Goal: Communication & Community: Answer question/provide support

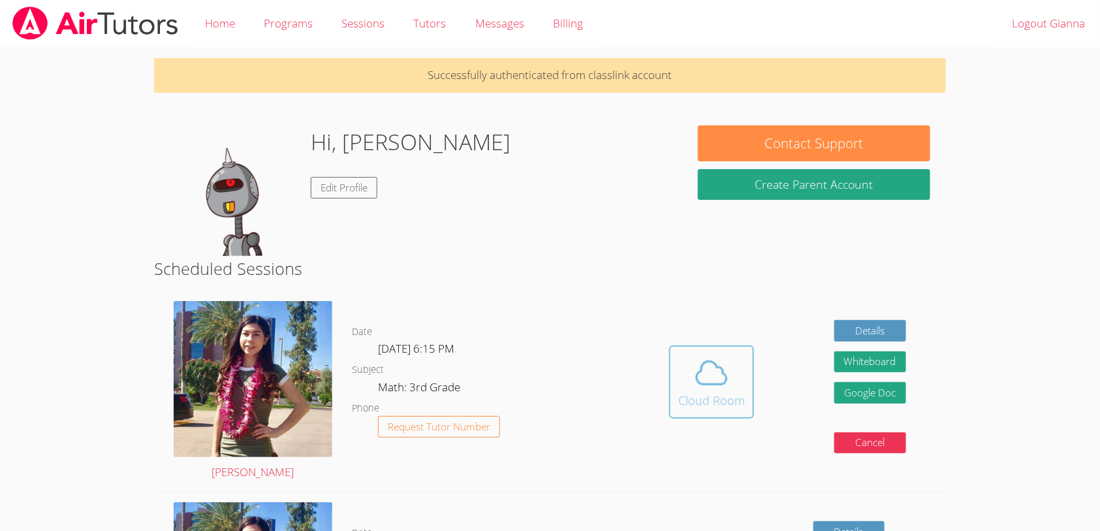
click at [732, 388] on span at bounding box center [711, 372] width 67 height 37
click at [718, 367] on icon at bounding box center [711, 372] width 37 height 37
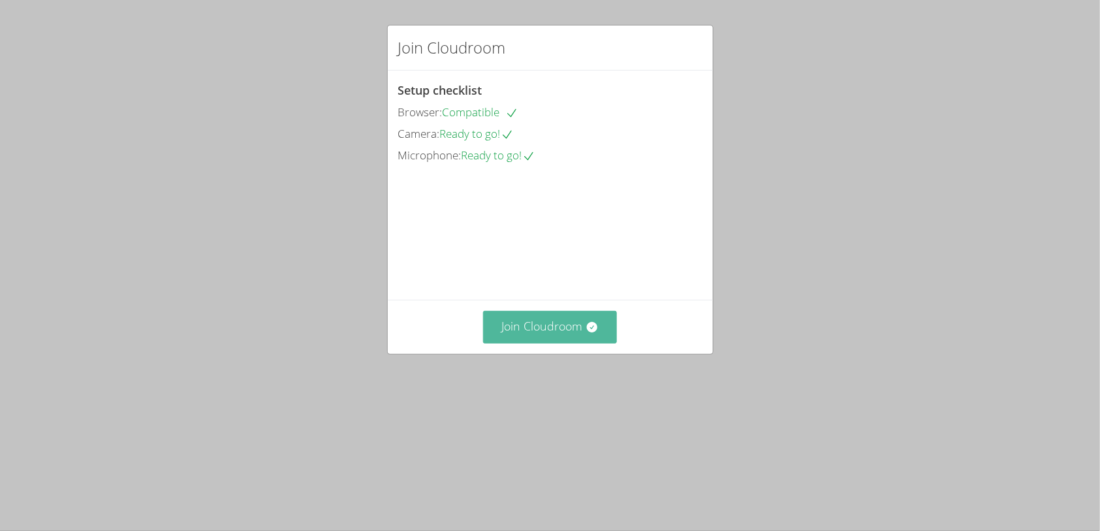
click at [550, 343] on button "Join Cloudroom" at bounding box center [550, 327] width 134 height 32
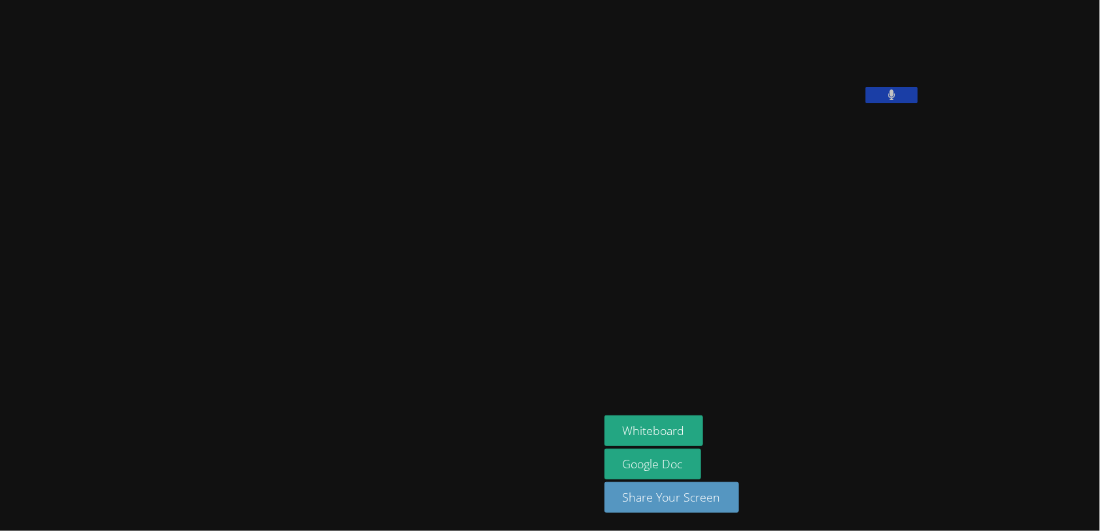
click at [865, 103] on button at bounding box center [891, 95] width 52 height 16
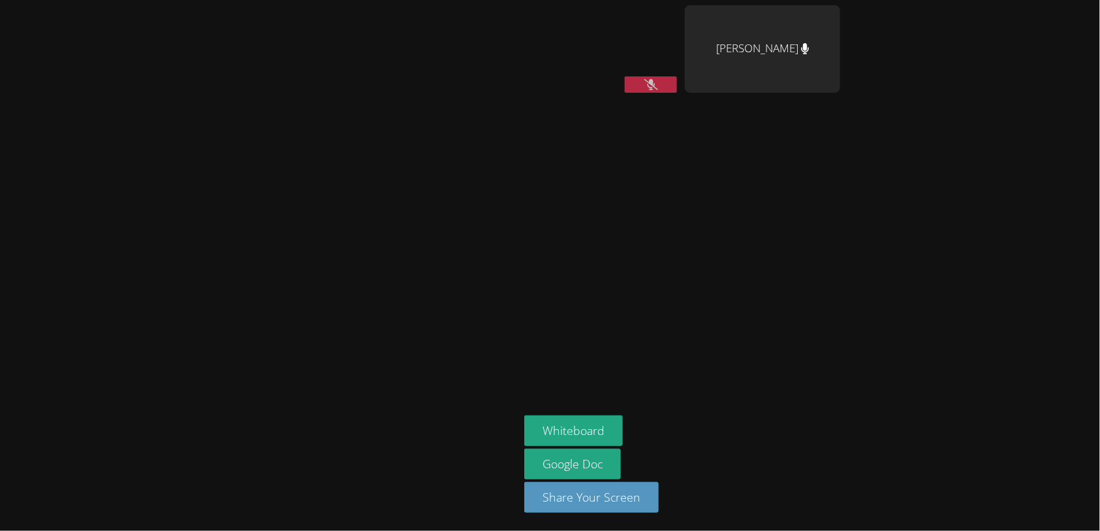
click at [662, 77] on button at bounding box center [651, 84] width 52 height 16
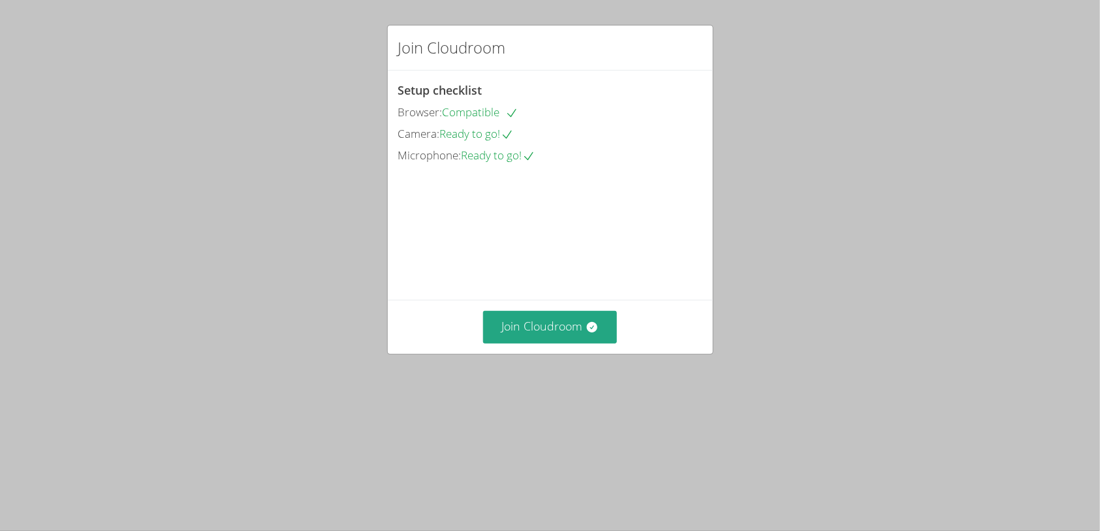
click at [538, 353] on div "Join Cloudroom" at bounding box center [550, 327] width 325 height 54
click at [541, 343] on button "Join Cloudroom" at bounding box center [550, 327] width 134 height 32
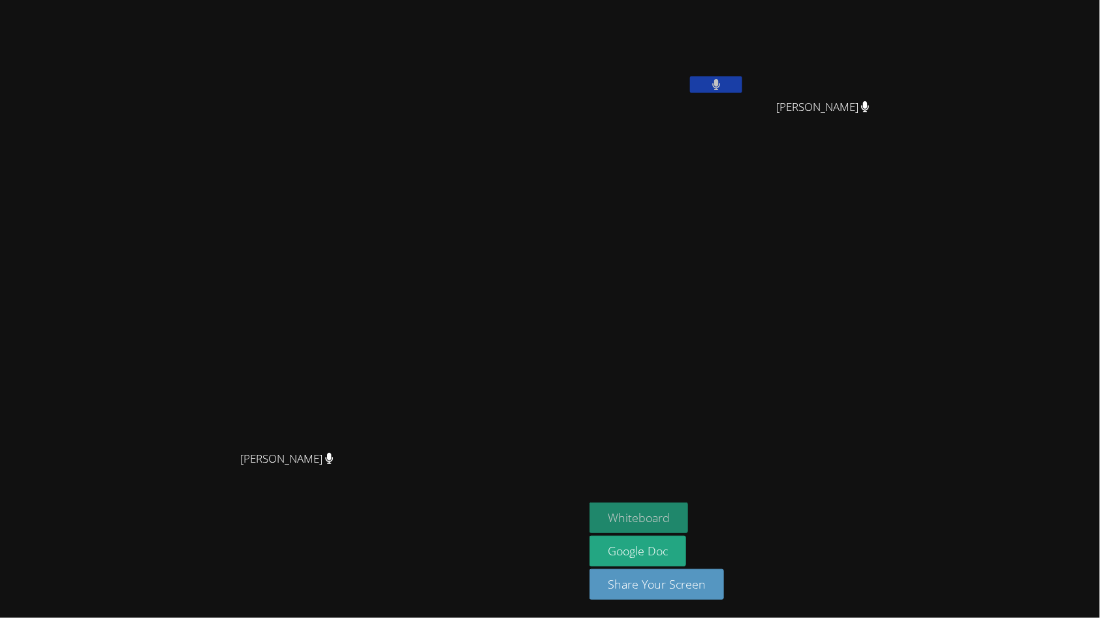
click at [688, 516] on button "Whiteboard" at bounding box center [638, 518] width 99 height 31
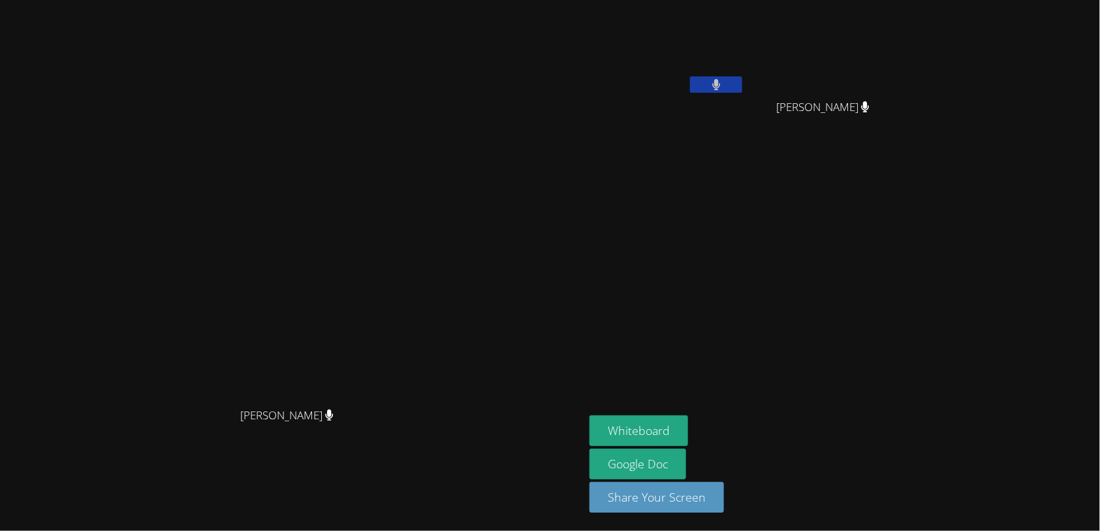
click at [720, 85] on icon at bounding box center [716, 84] width 8 height 11
click at [688, 427] on button "Whiteboard" at bounding box center [638, 430] width 99 height 31
click at [742, 87] on button at bounding box center [716, 84] width 52 height 16
click at [729, 213] on aside "Gianna Ramos Ellie Castro Ellie Castro Whiteboard Google Doc Share Your Screen" at bounding box center [747, 265] width 326 height 531
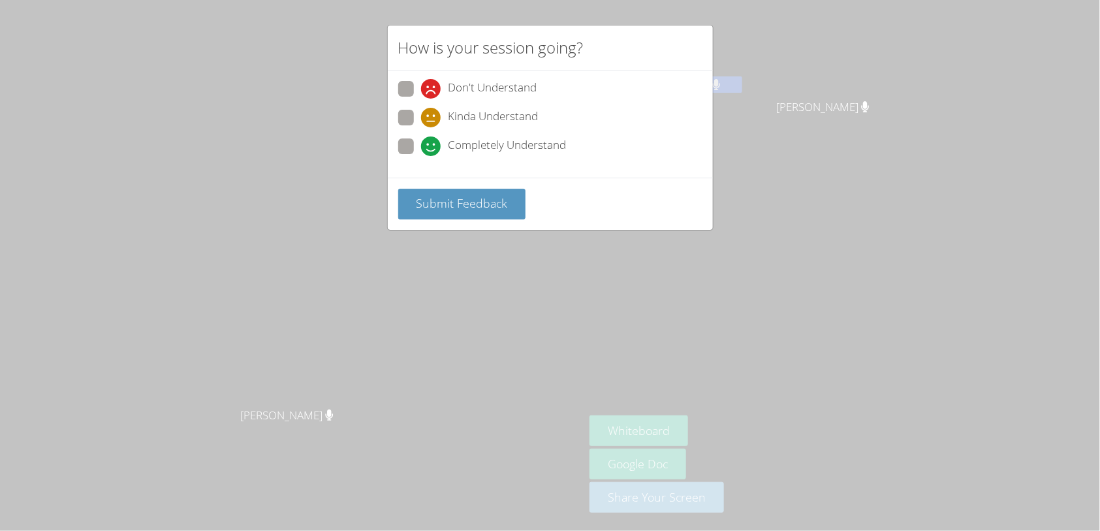
click at [444, 97] on div "Don't Understand" at bounding box center [479, 89] width 116 height 20
click at [432, 92] on input "Don't Understand" at bounding box center [426, 86] width 11 height 11
radio input "true"
click at [448, 136] on span "Completely Understand" at bounding box center [507, 146] width 118 height 20
click at [432, 138] on input "Completely Understand" at bounding box center [426, 143] width 11 height 11
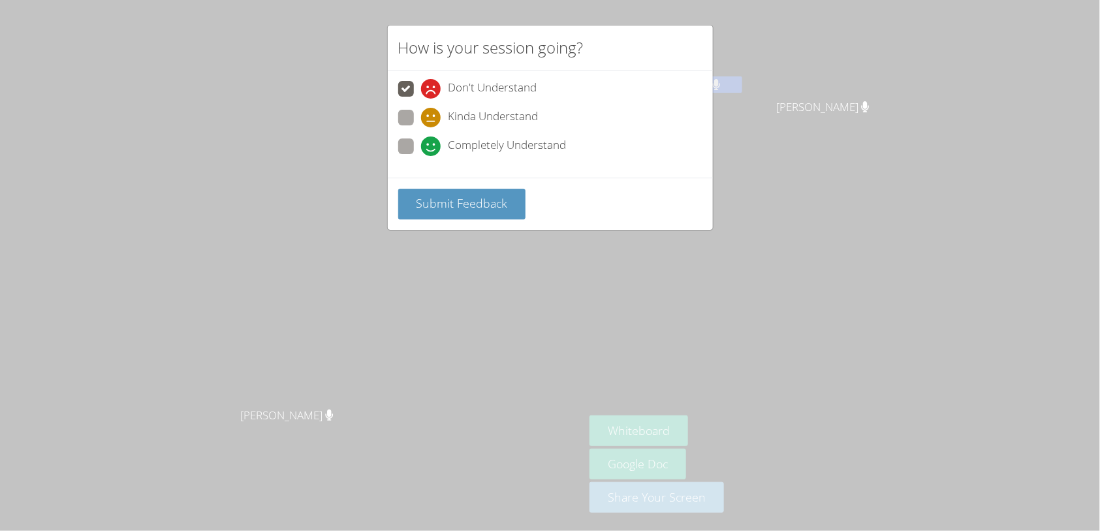
radio input "true"
click at [474, 195] on span "Submit Feedback" at bounding box center [461, 203] width 91 height 16
